Goal: Task Accomplishment & Management: Manage account settings

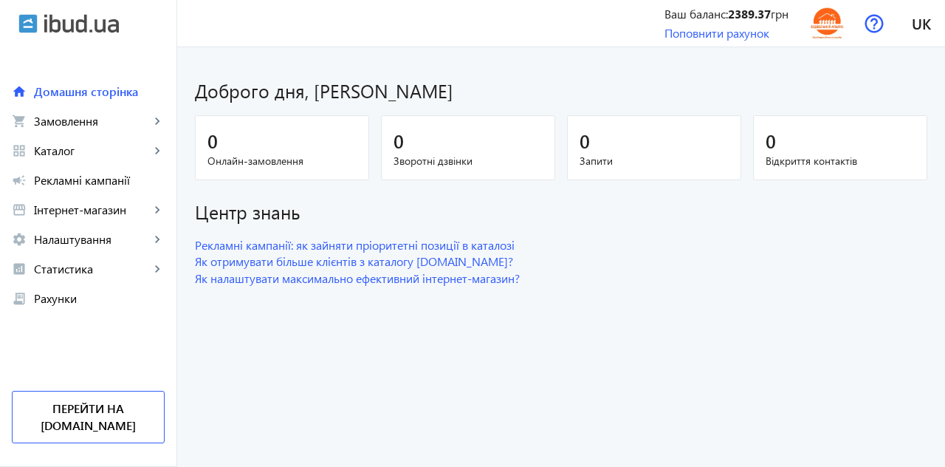
click at [826, 21] on img at bounding box center [827, 23] width 33 height 33
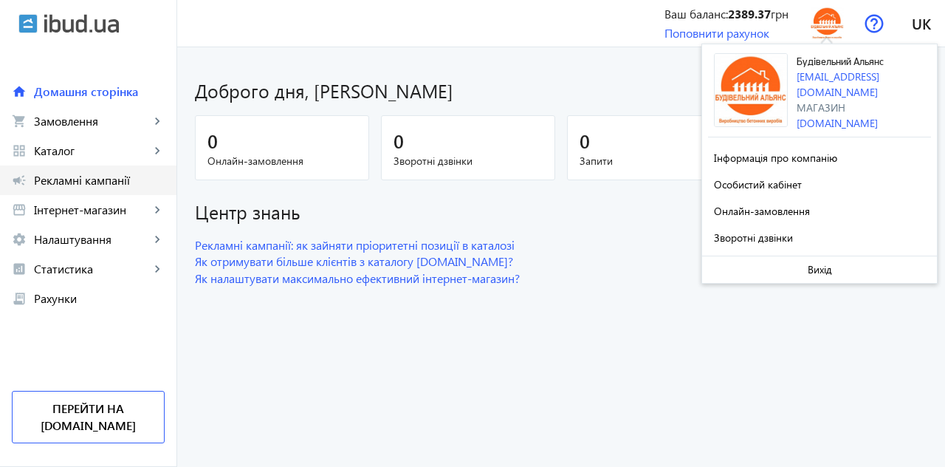
click at [67, 180] on span "Рекламні кампанії" at bounding box center [99, 180] width 131 height 15
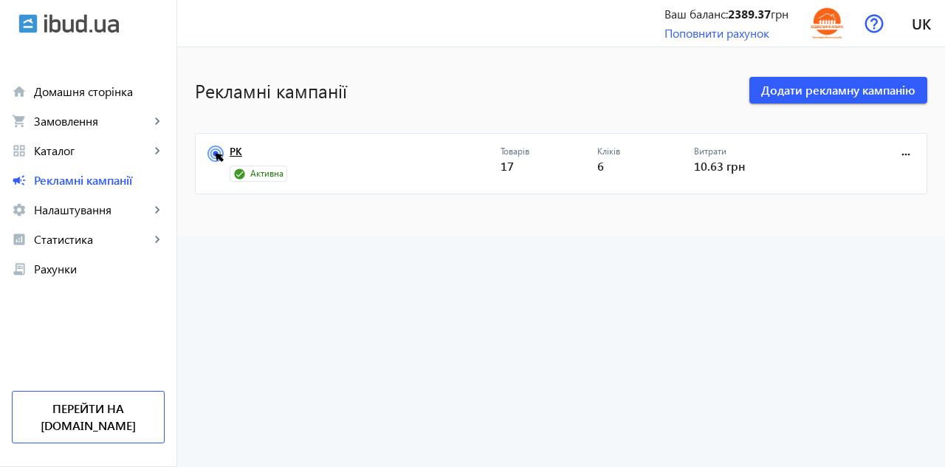
click at [231, 159] on link "РК" at bounding box center [365, 156] width 271 height 21
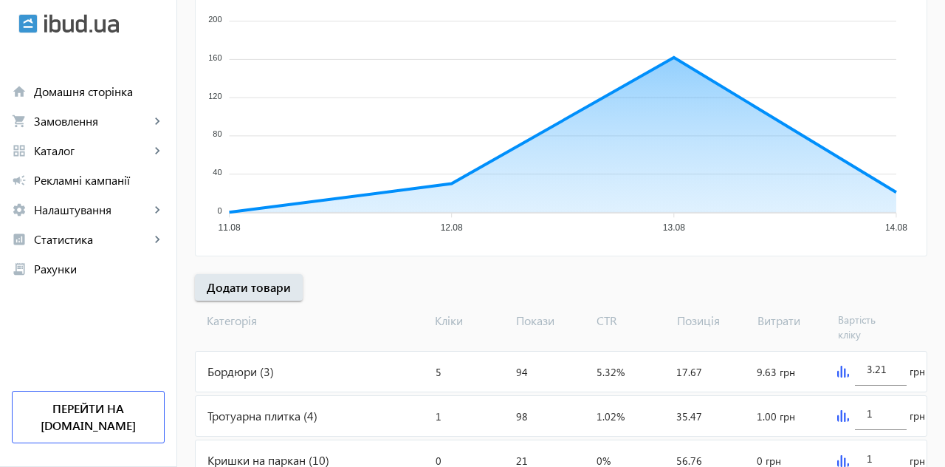
scroll to position [347, 0]
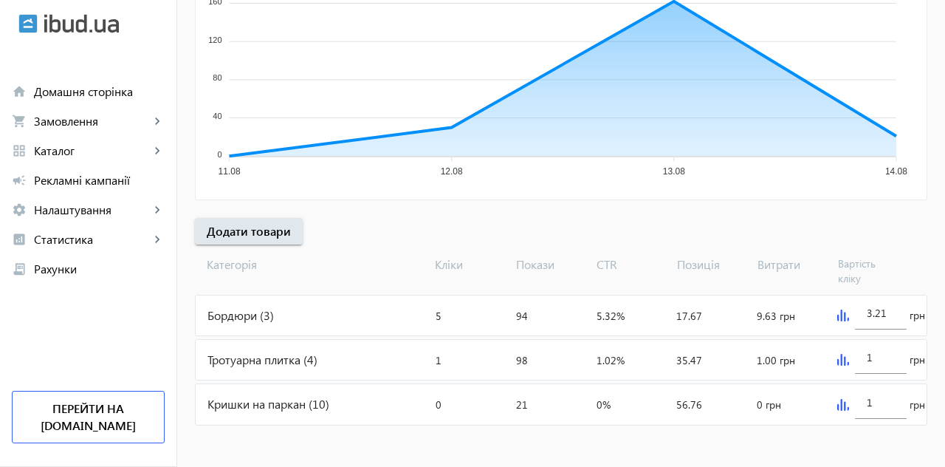
click at [843, 312] on img at bounding box center [844, 315] width 12 height 12
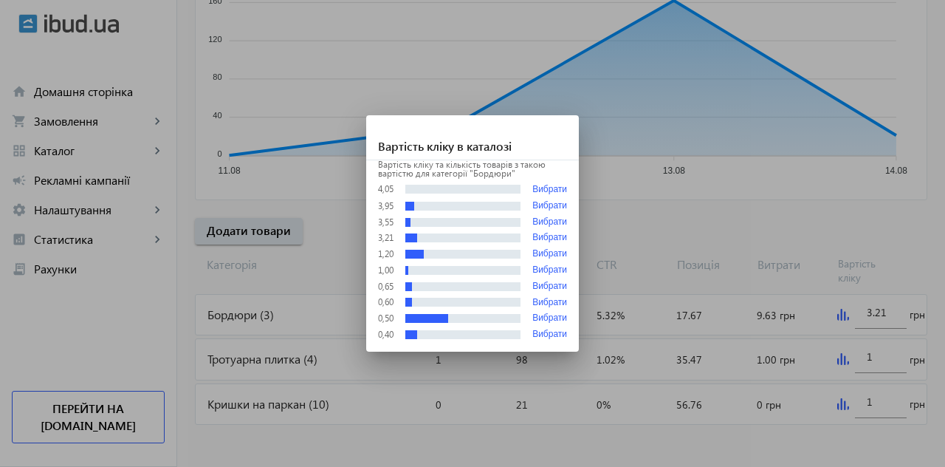
scroll to position [0, 0]
click at [552, 300] on button "Вибрати" at bounding box center [550, 303] width 35 height 10
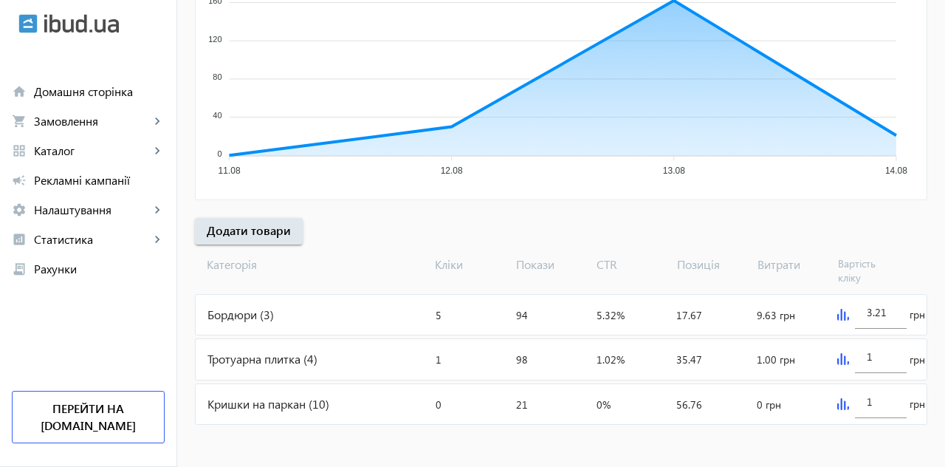
type input "0.6"
click at [839, 356] on img at bounding box center [844, 360] width 12 height 12
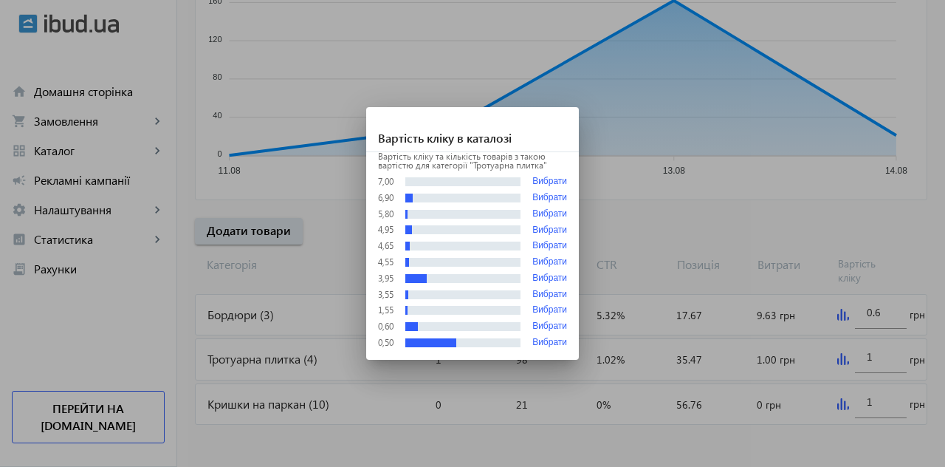
scroll to position [0, 0]
click at [552, 306] on button "Вибрати" at bounding box center [550, 310] width 35 height 10
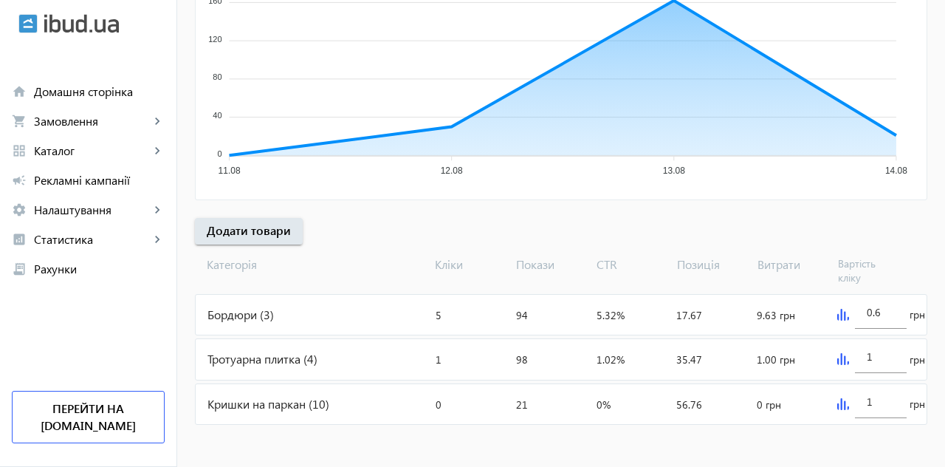
type input "1.55"
click at [841, 399] on img at bounding box center [844, 405] width 12 height 12
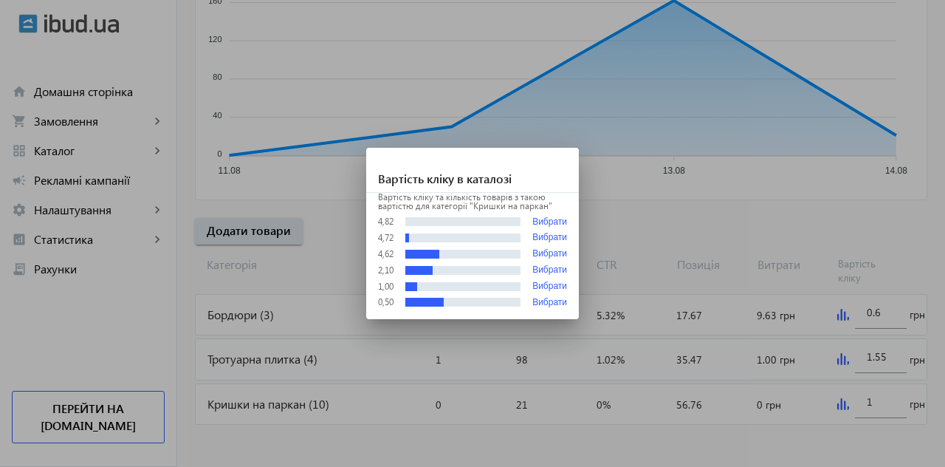
scroll to position [0, 0]
click at [555, 270] on button "Вибрати" at bounding box center [550, 270] width 35 height 10
type input "2.1"
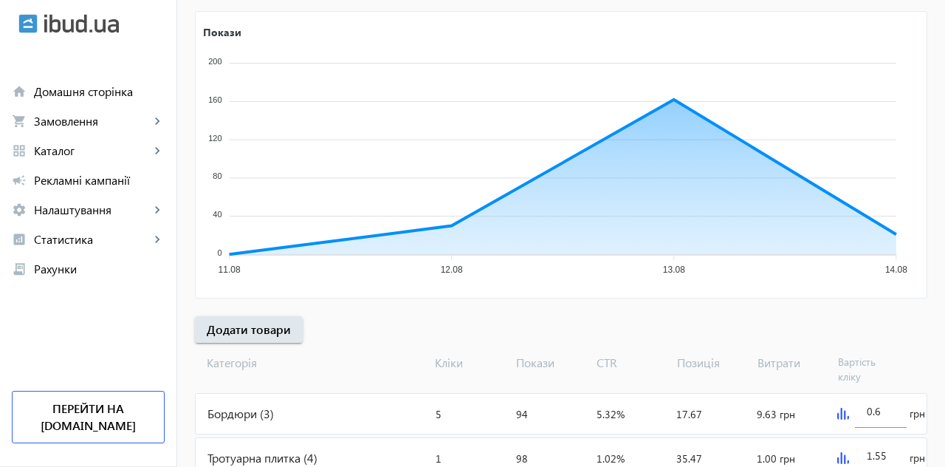
scroll to position [247, 0]
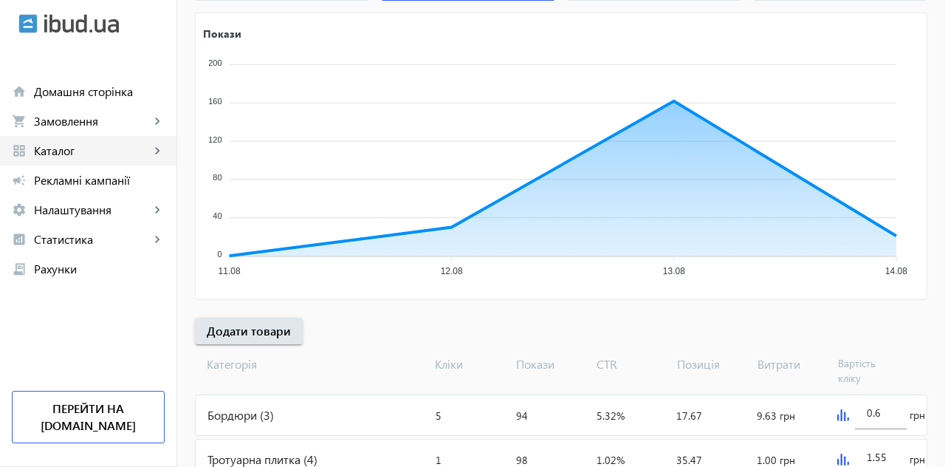
click at [55, 153] on span "Каталог" at bounding box center [92, 150] width 116 height 15
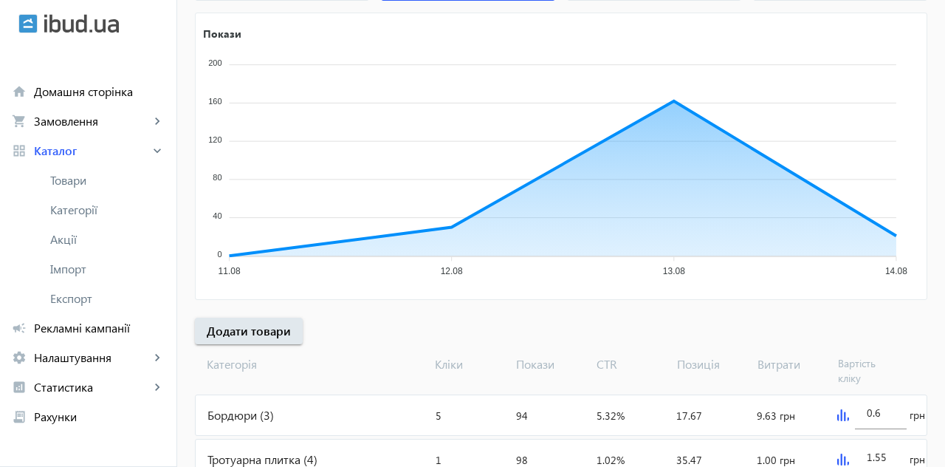
click at [77, 185] on span "Товари" at bounding box center [107, 180] width 114 height 15
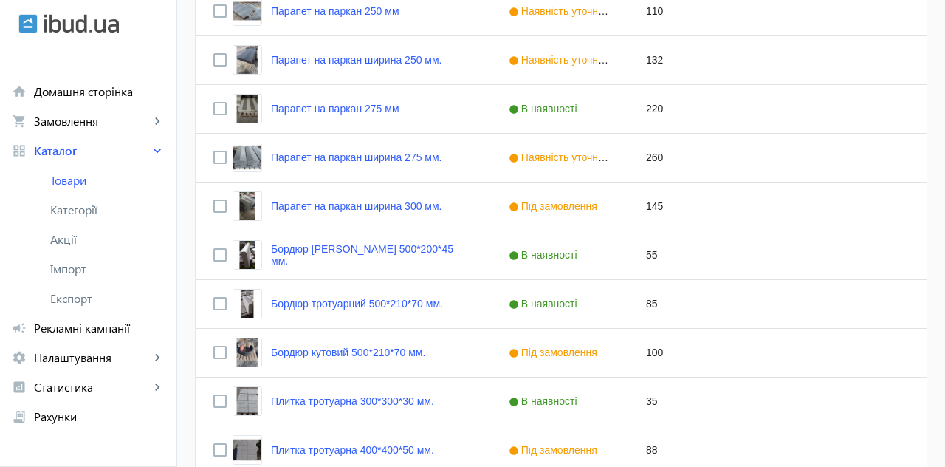
scroll to position [560, 0]
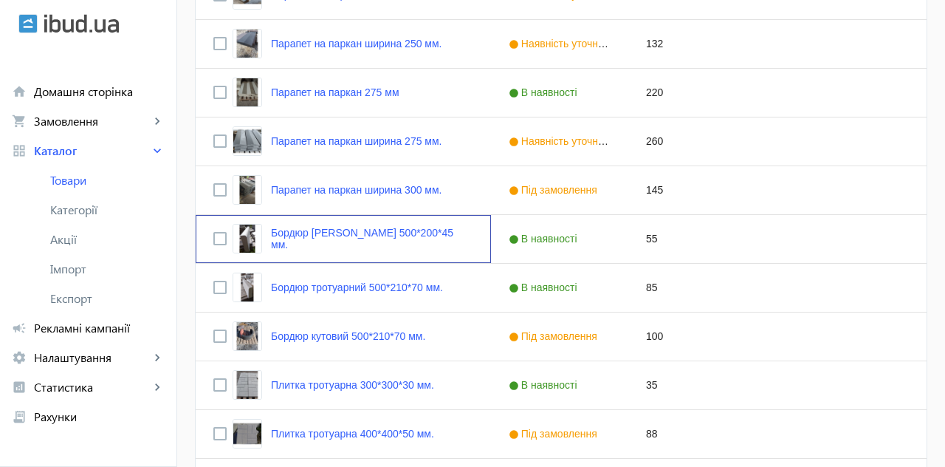
click at [310, 232] on link "Бордюр [PERSON_NAME] 500*200*45 мм." at bounding box center [372, 239] width 202 height 24
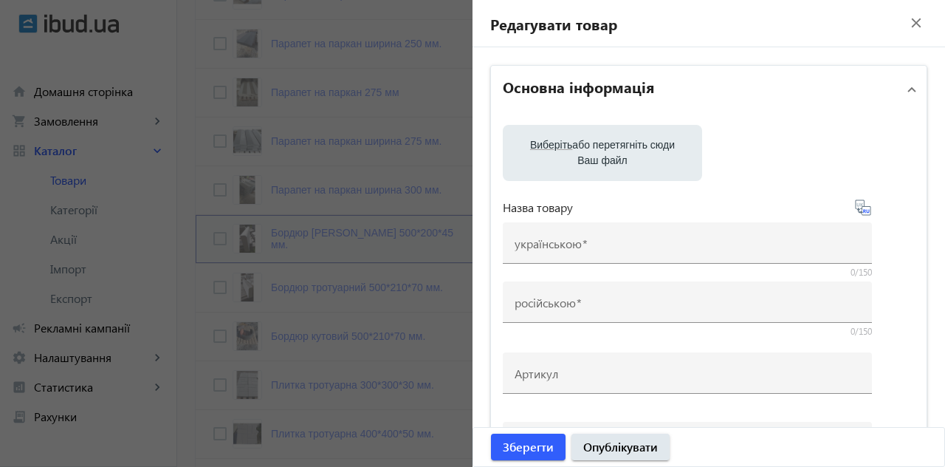
type input "Бордюр [PERSON_NAME] 500*200*45 мм."
type input "Бордюр садовый 500*200*45 мм."
type input "55"
type input "100"
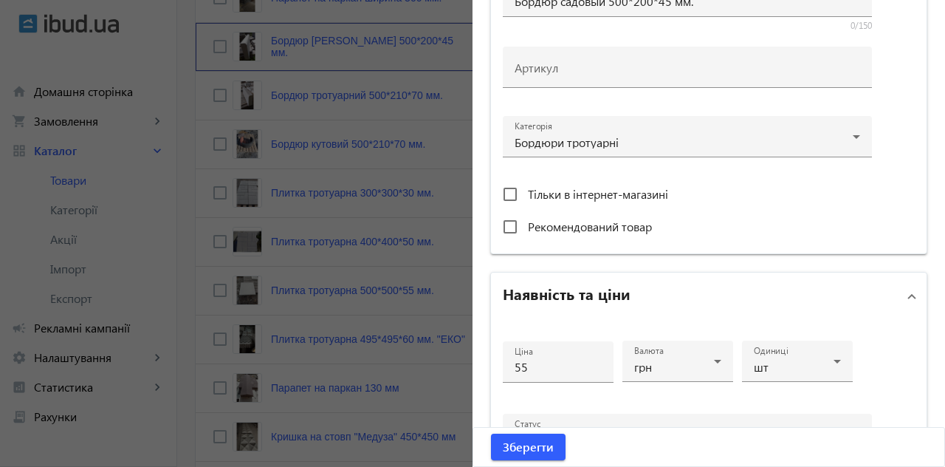
scroll to position [442, 0]
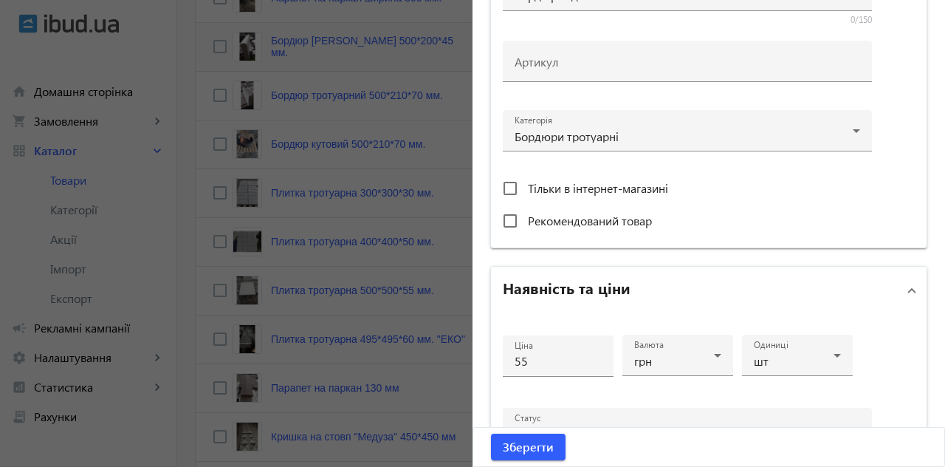
click at [550, 363] on input "55" at bounding box center [558, 361] width 87 height 16
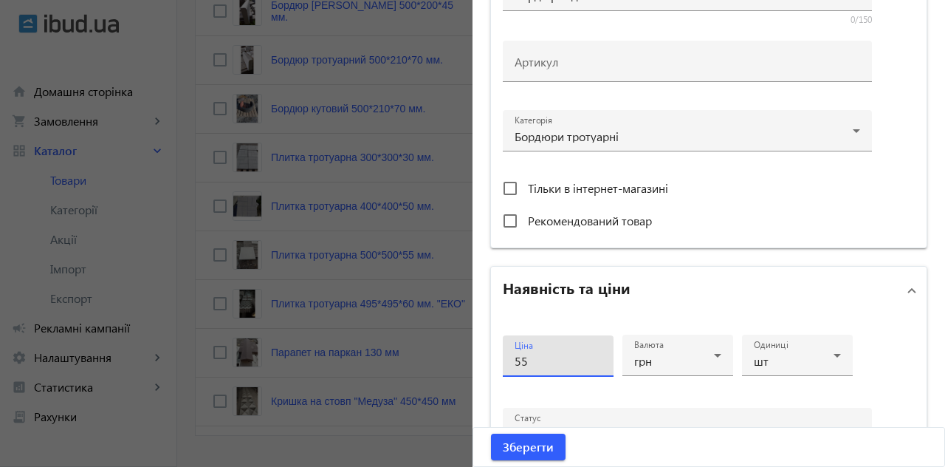
scroll to position [811, 0]
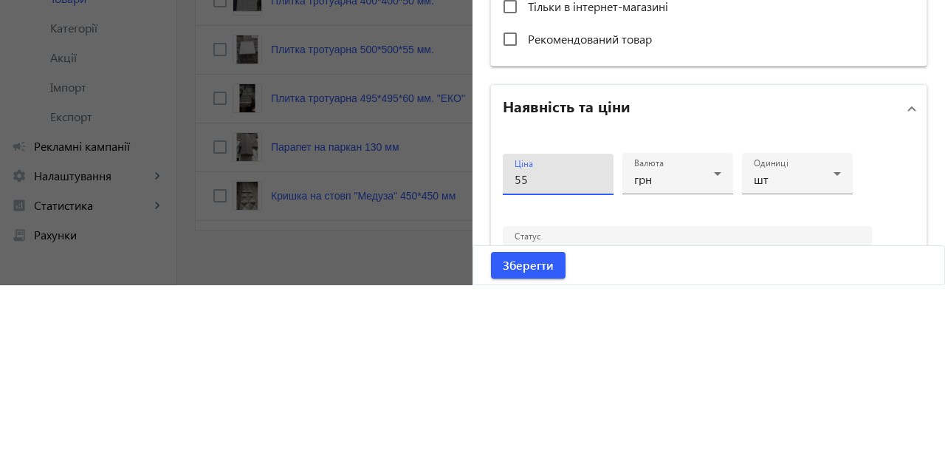
type input "5"
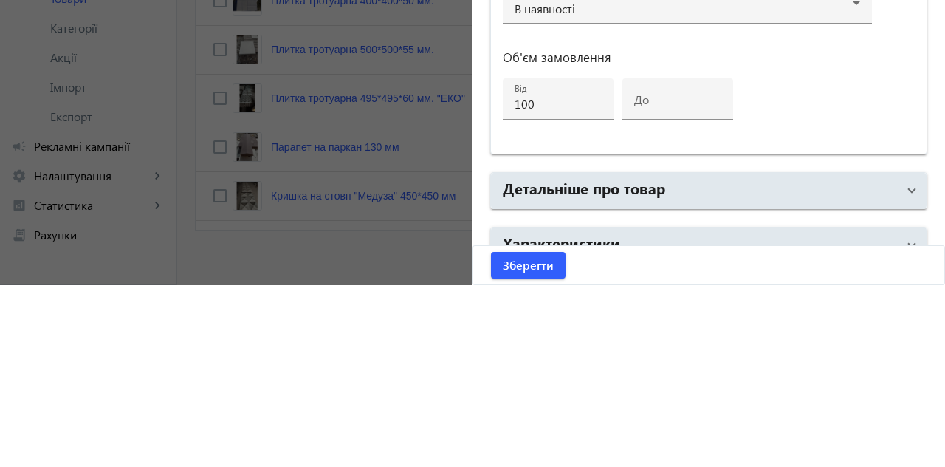
scroll to position [684, 0]
type input "60"
click at [536, 282] on input "100" at bounding box center [558, 287] width 87 height 16
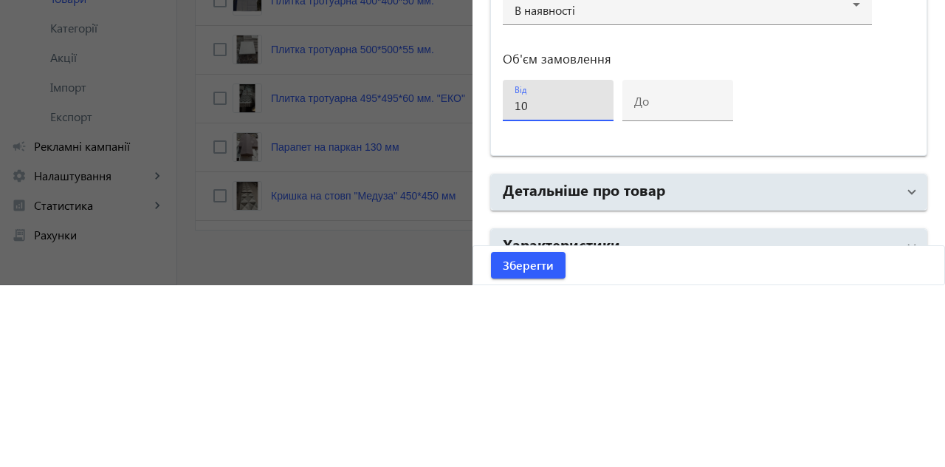
type input "1"
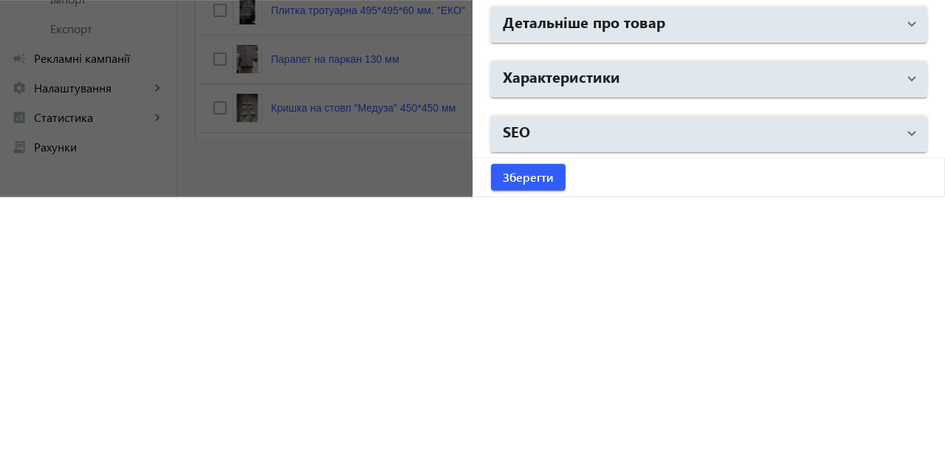
scroll to position [823, 0]
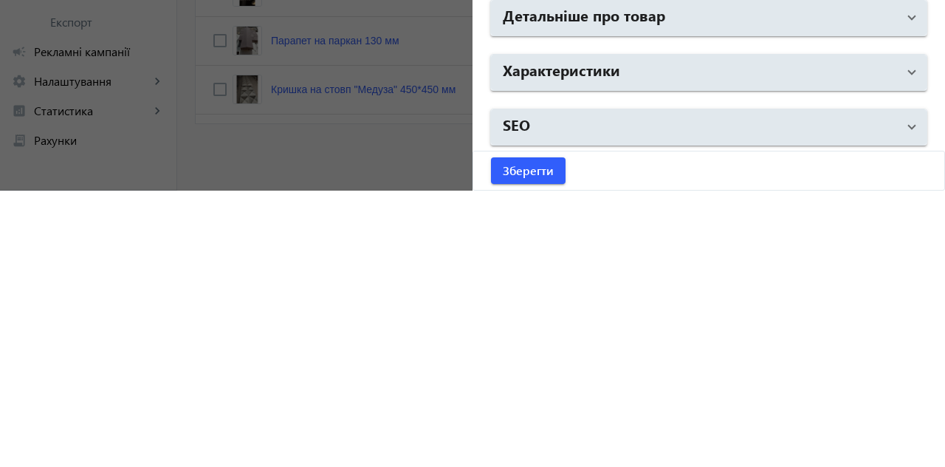
type input "1"
click at [893, 408] on span "SEO" at bounding box center [706, 403] width 406 height 27
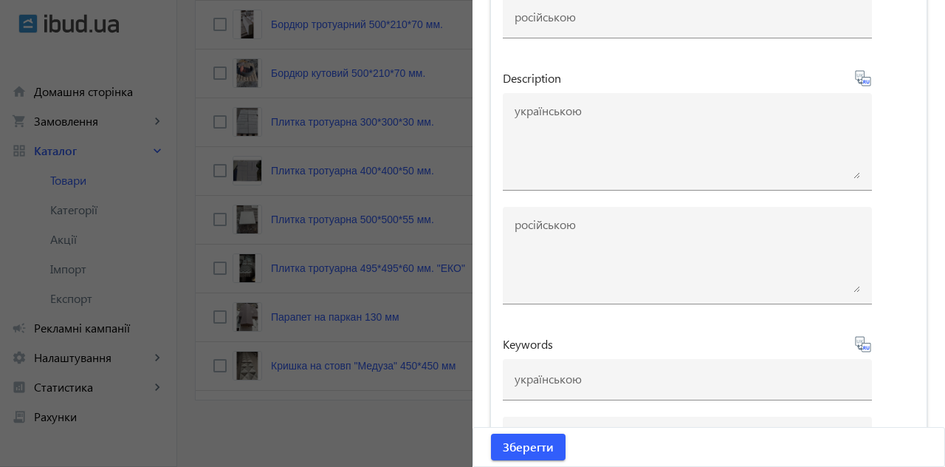
scroll to position [1306, 0]
click at [550, 449] on span "Зберегти" at bounding box center [528, 447] width 51 height 16
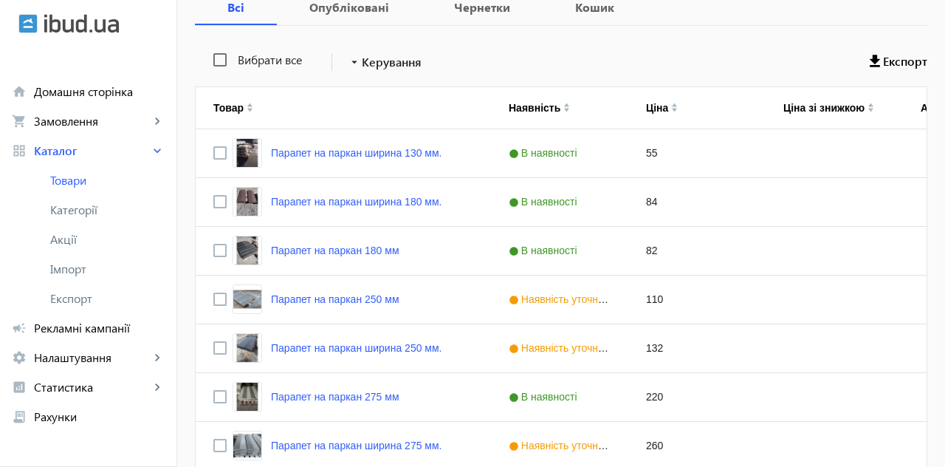
scroll to position [0, 0]
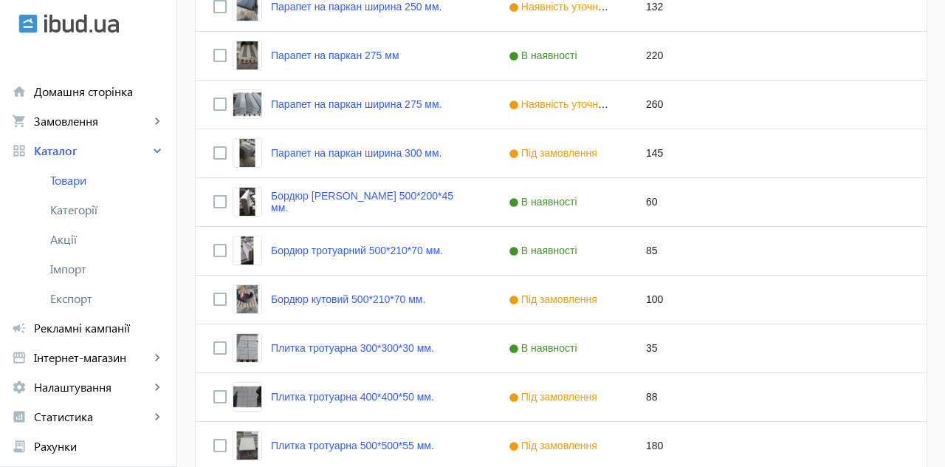
scroll to position [610, 0]
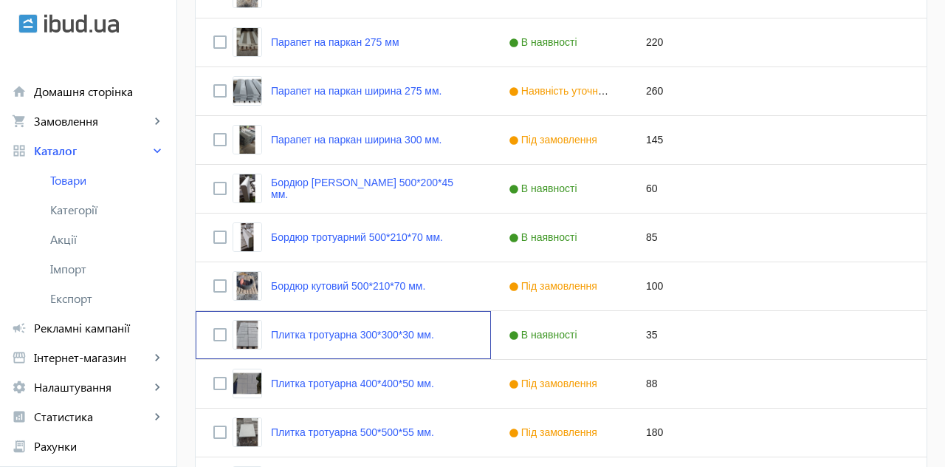
click at [358, 330] on link "Плитка тротуарна 300*300*30 мм." at bounding box center [352, 335] width 163 height 12
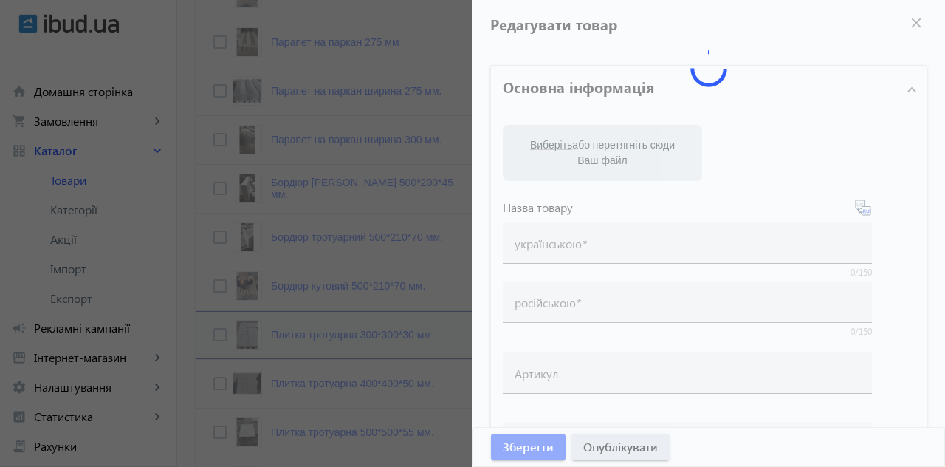
type input "Плитка тротуарна 300*300*30 мм."
type input "Тротуарная плитка 300*300*30 мм."
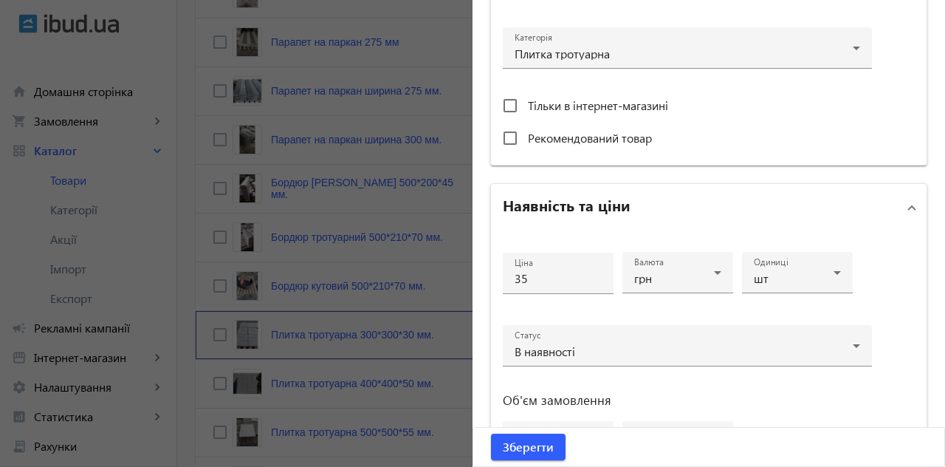
scroll to position [525, 0]
click at [535, 272] on input "35" at bounding box center [558, 278] width 87 height 16
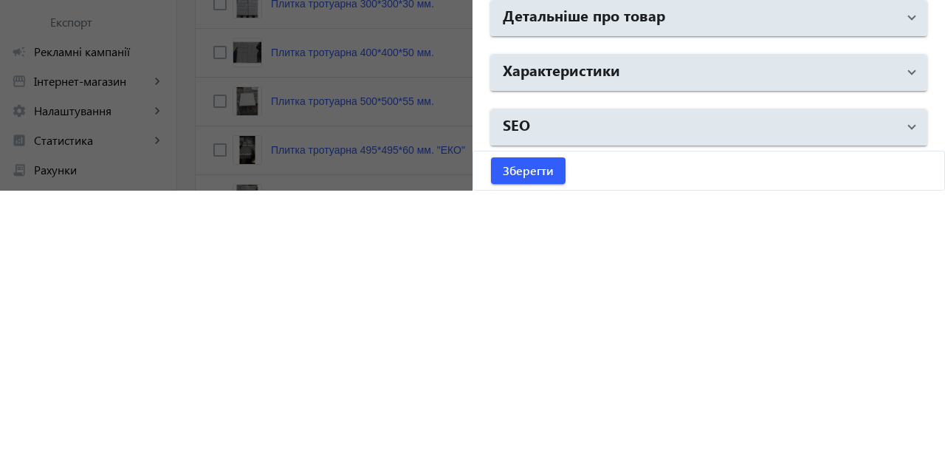
scroll to position [666, 0]
type input "38"
click at [538, 447] on span "Зберегти" at bounding box center [528, 447] width 51 height 16
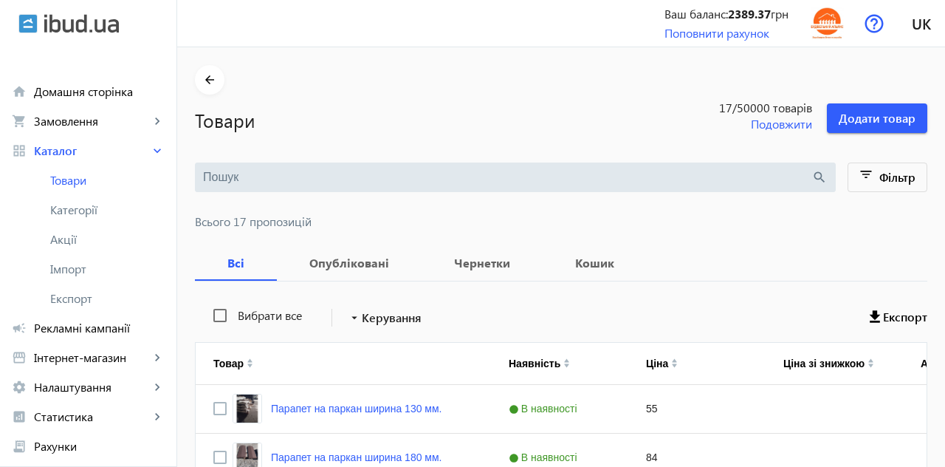
scroll to position [0, 0]
